Goal: Information Seeking & Learning: Understand process/instructions

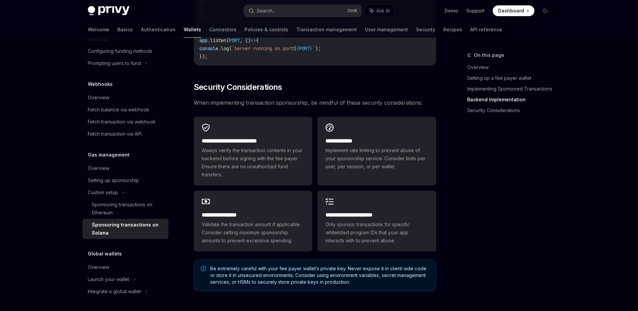
scroll to position [1918, 0]
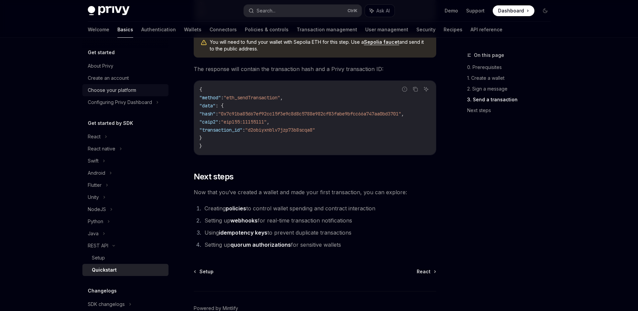
scroll to position [808, 0]
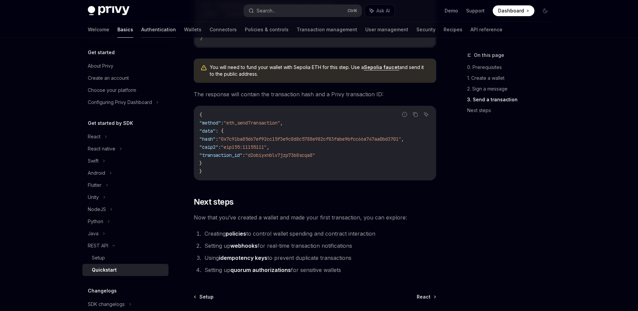
click at [141, 31] on link "Authentication" at bounding box center [158, 30] width 35 height 16
type textarea "*"
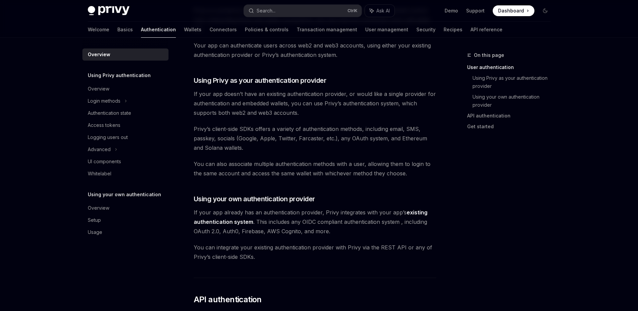
scroll to position [202, 0]
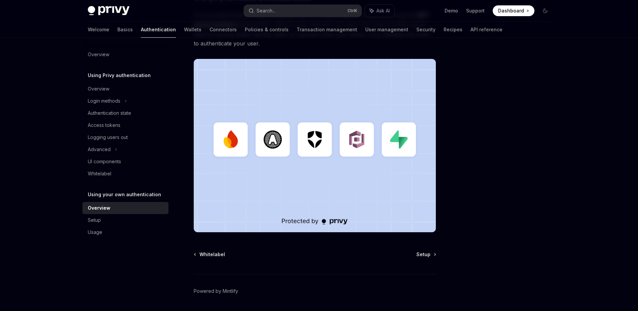
scroll to position [168, 0]
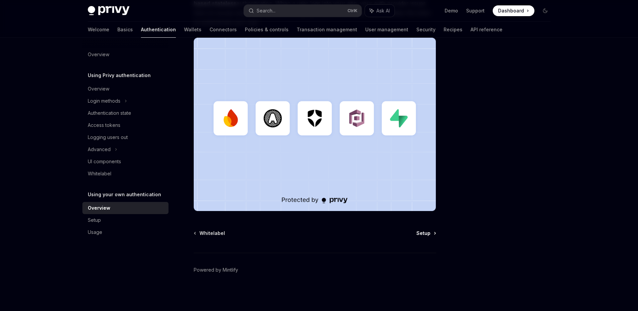
click at [419, 235] on span "Setup" at bounding box center [424, 233] width 14 height 7
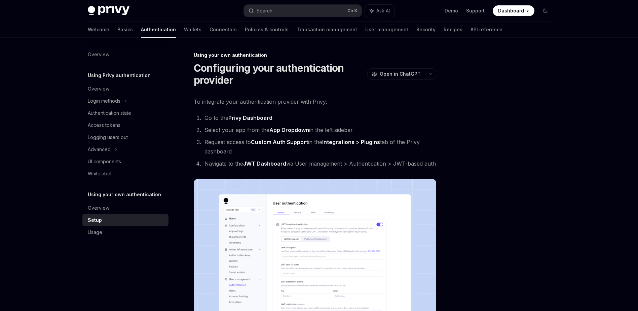
click at [336, 197] on img at bounding box center [315, 265] width 243 height 173
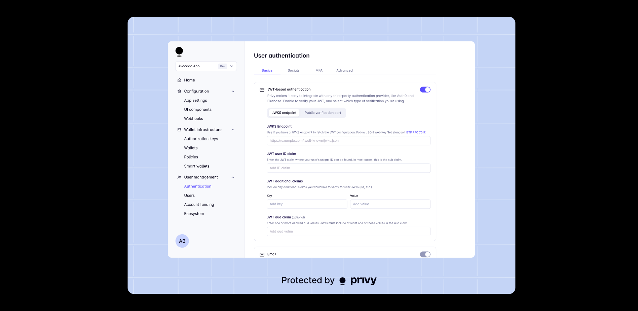
click at [300, 155] on img at bounding box center [322, 155] width 388 height 277
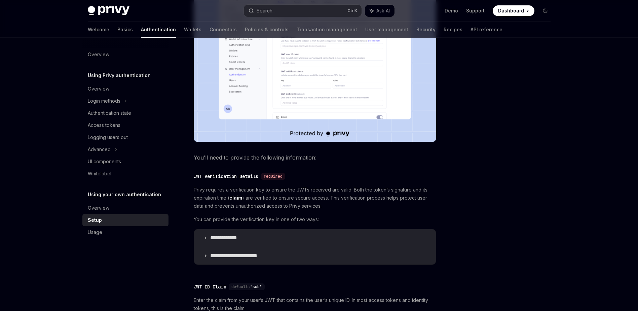
scroll to position [269, 0]
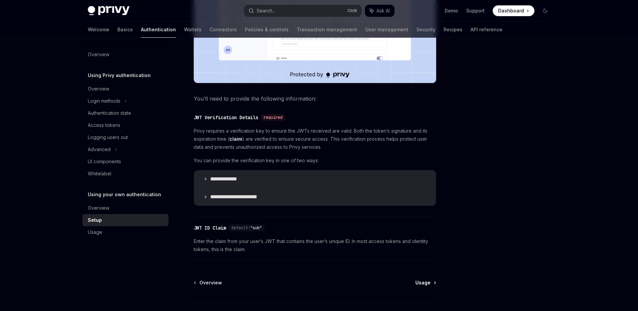
click at [430, 284] on span "Usage" at bounding box center [423, 282] width 15 height 7
type textarea "*"
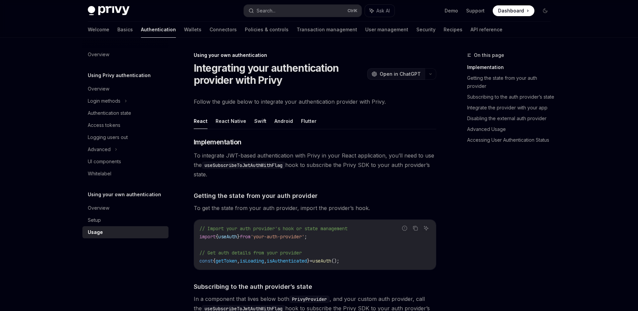
click at [402, 73] on span "Open in ChatGPT" at bounding box center [400, 74] width 41 height 7
